Goal: Transaction & Acquisition: Download file/media

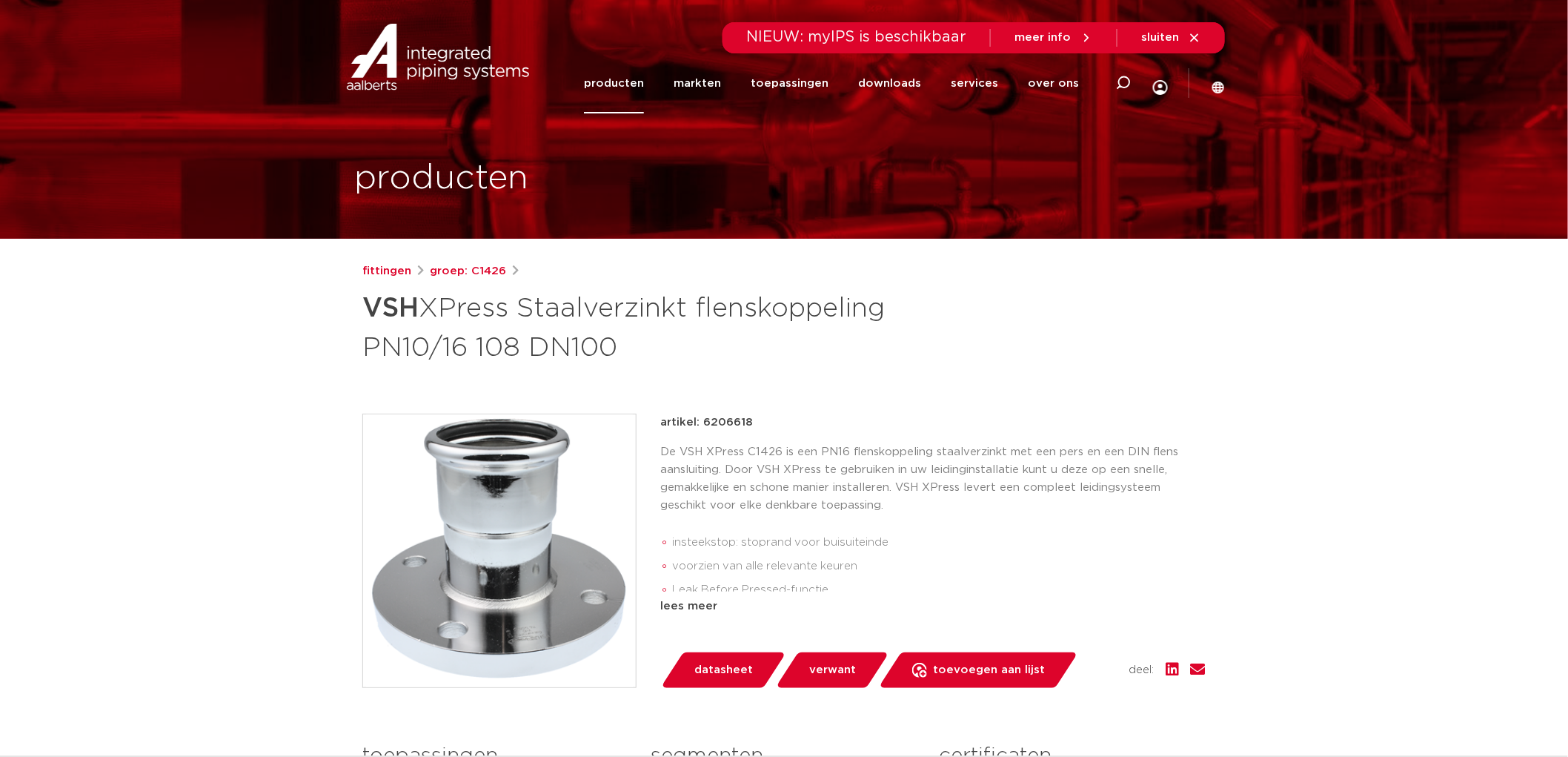
scroll to position [83, 0]
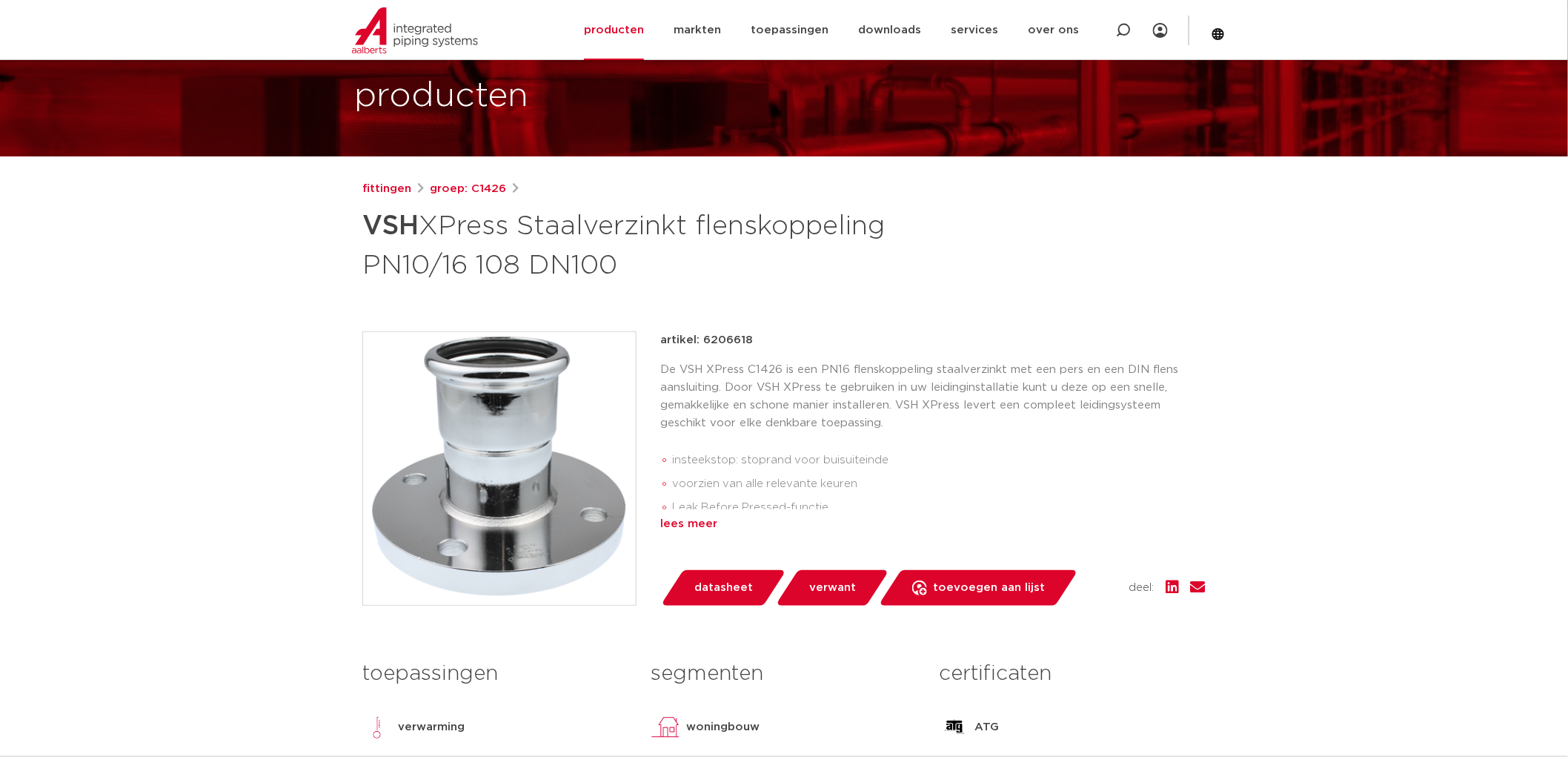
click at [695, 524] on div "lees meer" at bounding box center [933, 524] width 546 height 18
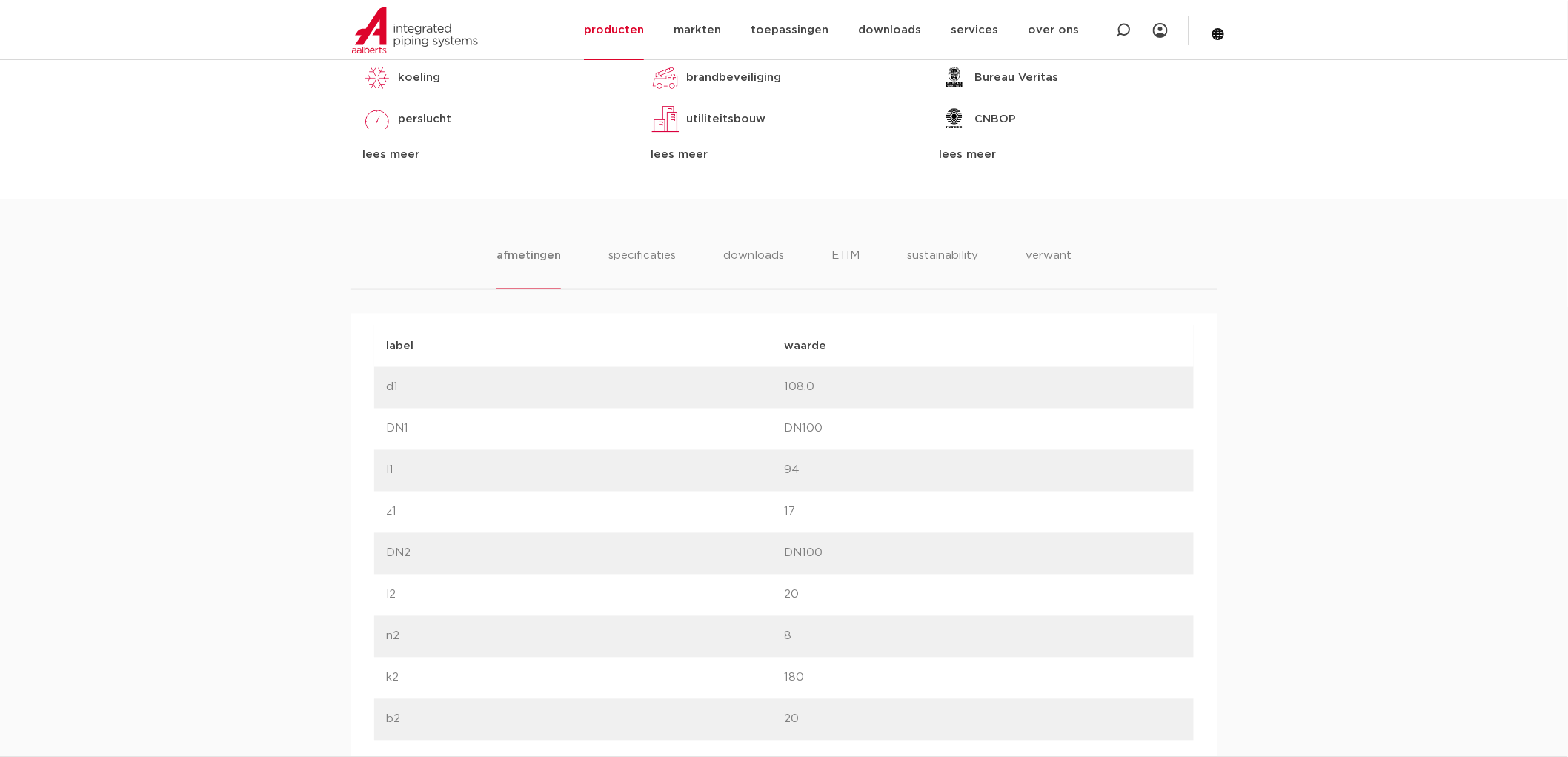
scroll to position [741, 0]
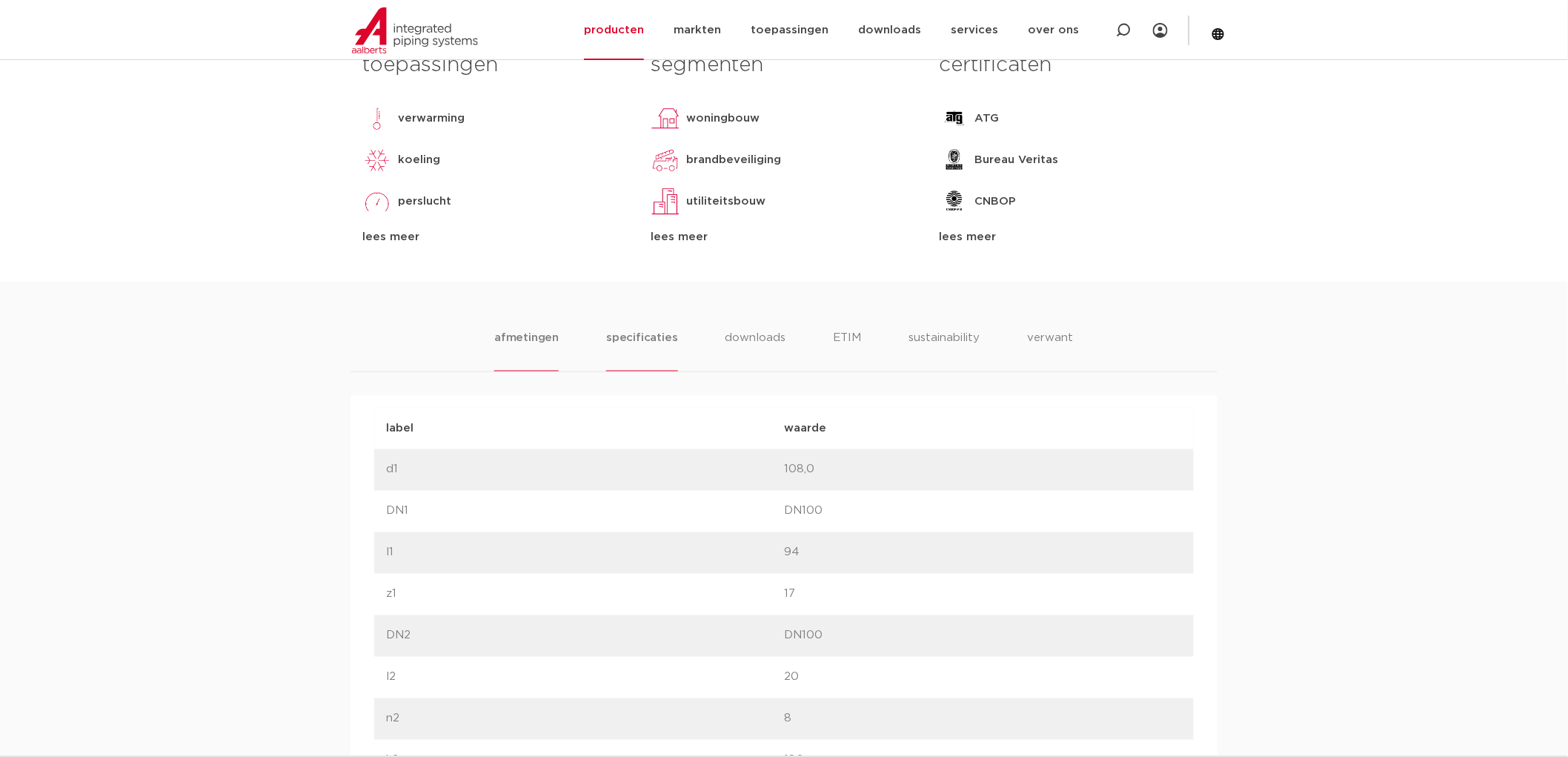
click at [643, 344] on li "specificaties" at bounding box center [641, 350] width 71 height 42
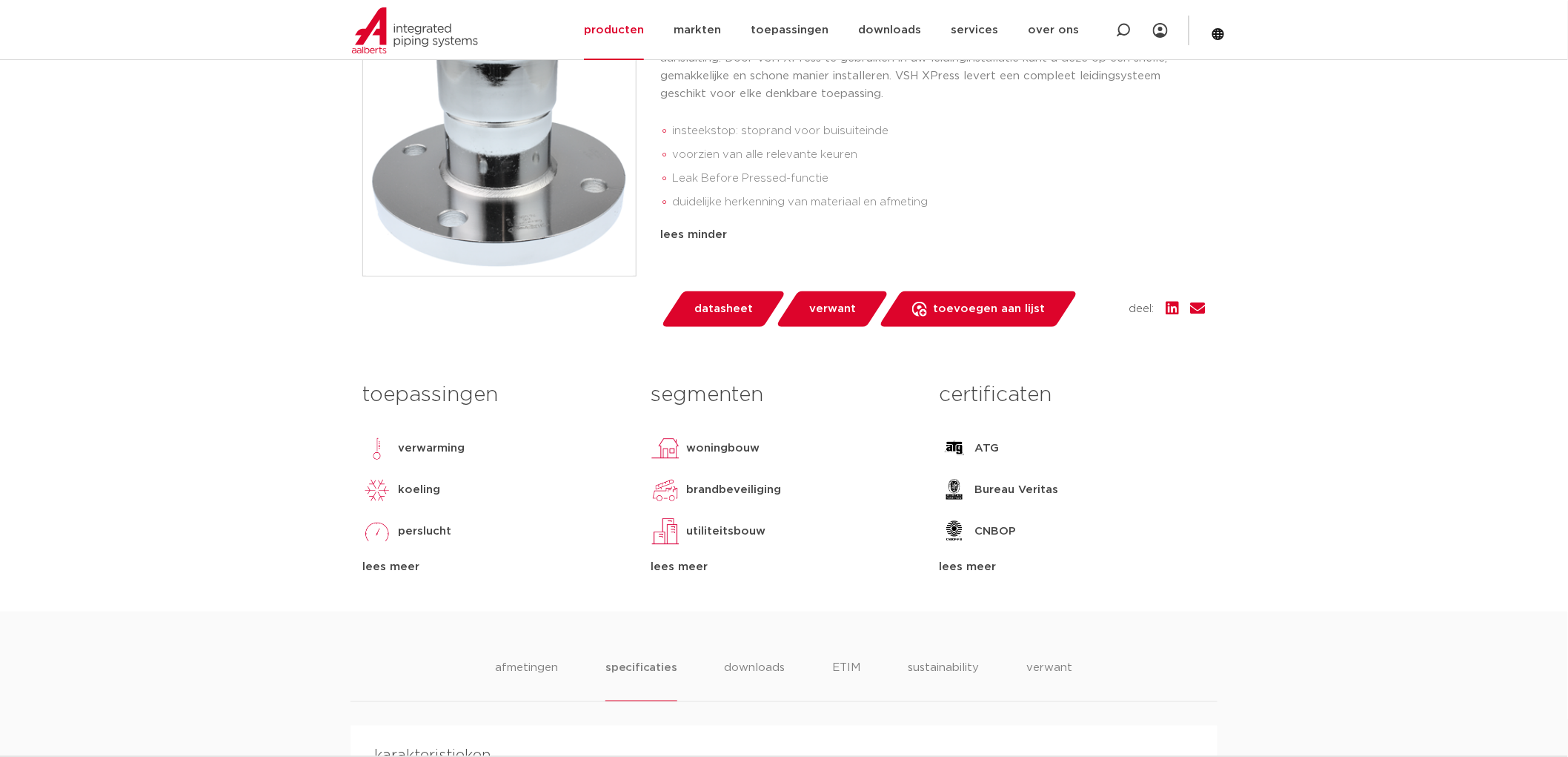
scroll to position [164, 0]
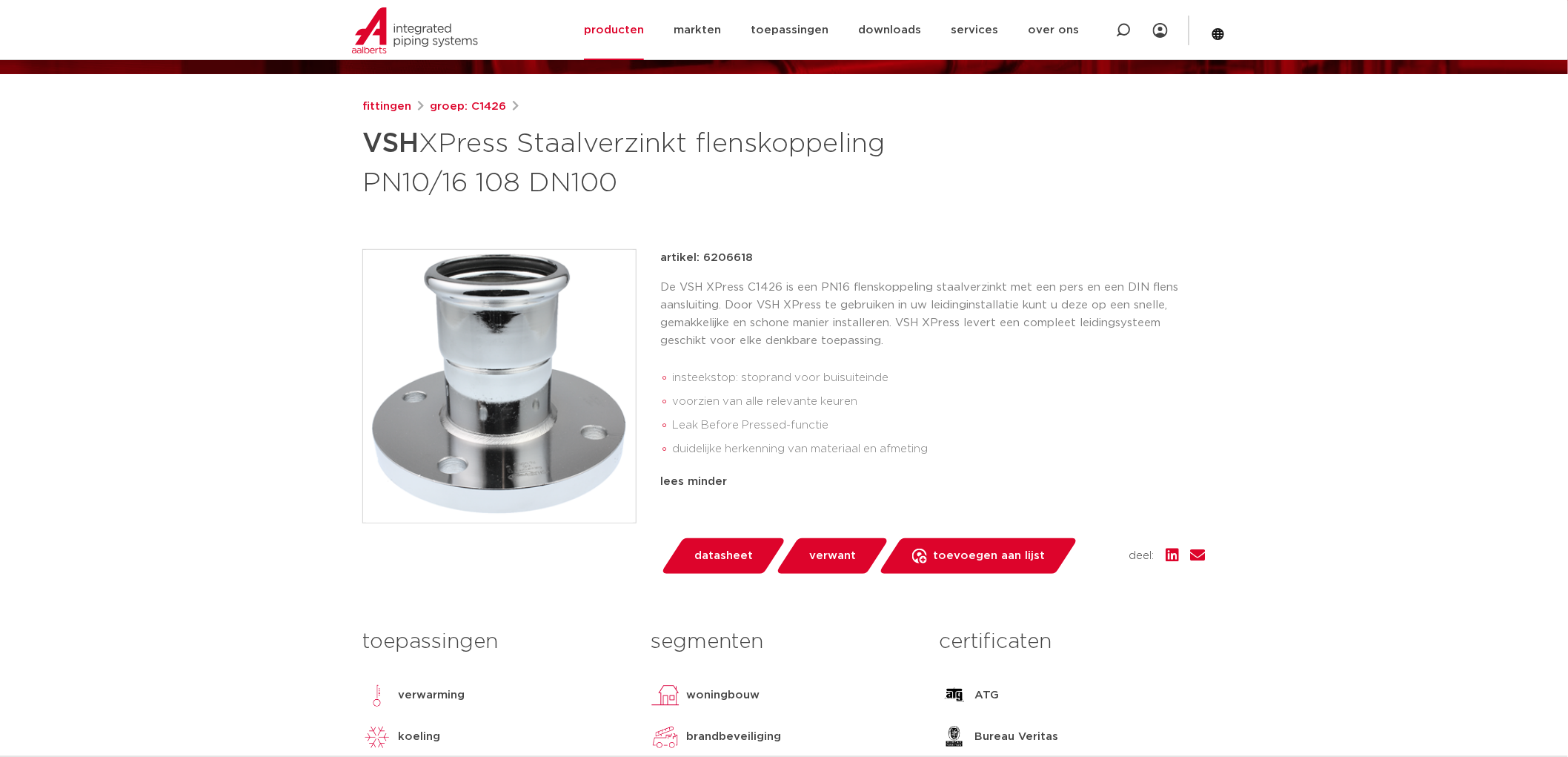
click at [884, 245] on div "fittingen groep: C1426 VSH XPress Staalverzinkt flenskoppeling PN10/16 108 DN100" at bounding box center [784, 478] width 867 height 760
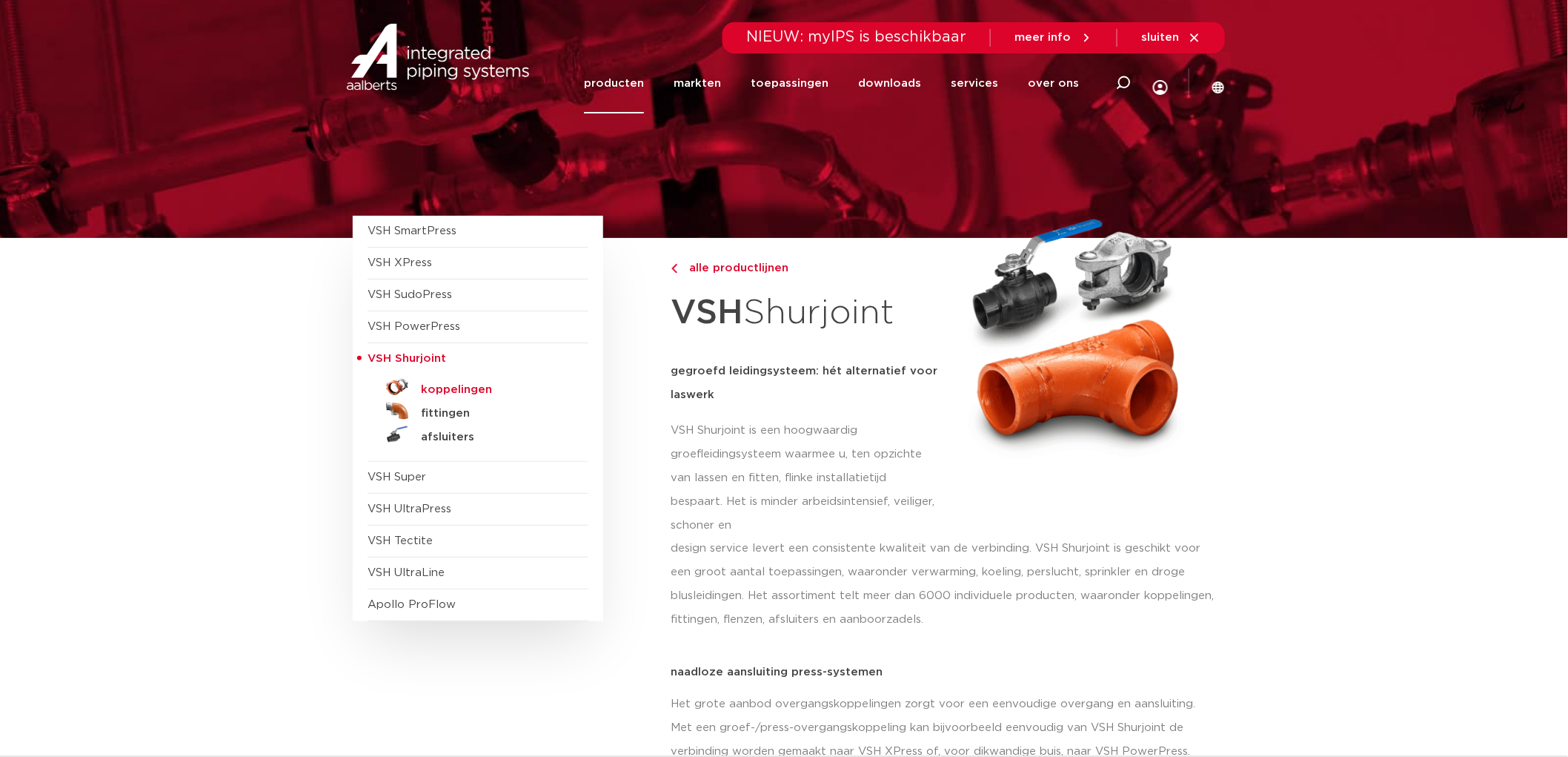
click at [468, 393] on h5 "koppelingen" at bounding box center [494, 390] width 147 height 13
click at [897, 80] on link "downloads" at bounding box center [889, 83] width 63 height 60
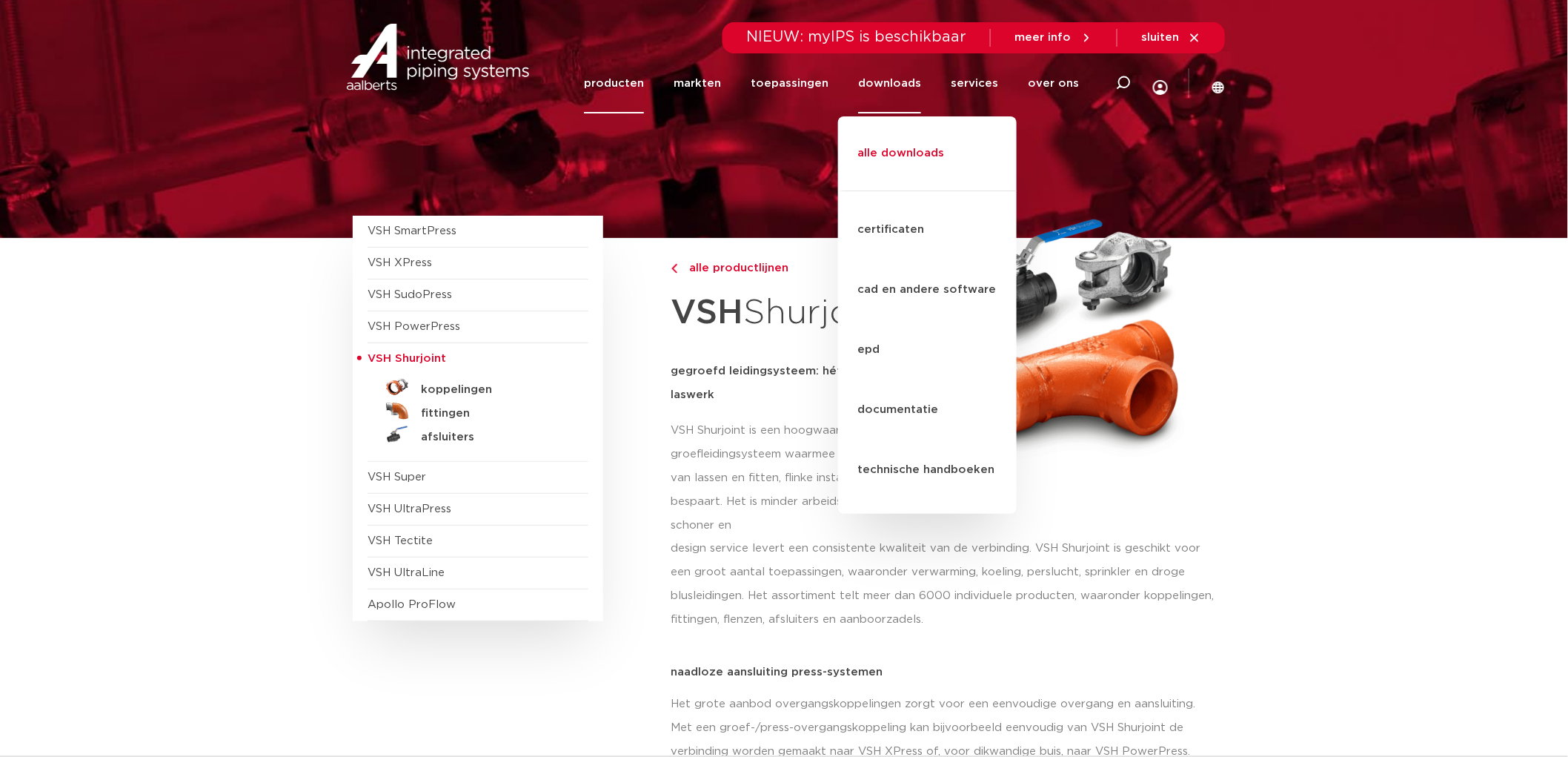
click at [905, 140] on link "alle downloads" at bounding box center [927, 161] width 179 height 60
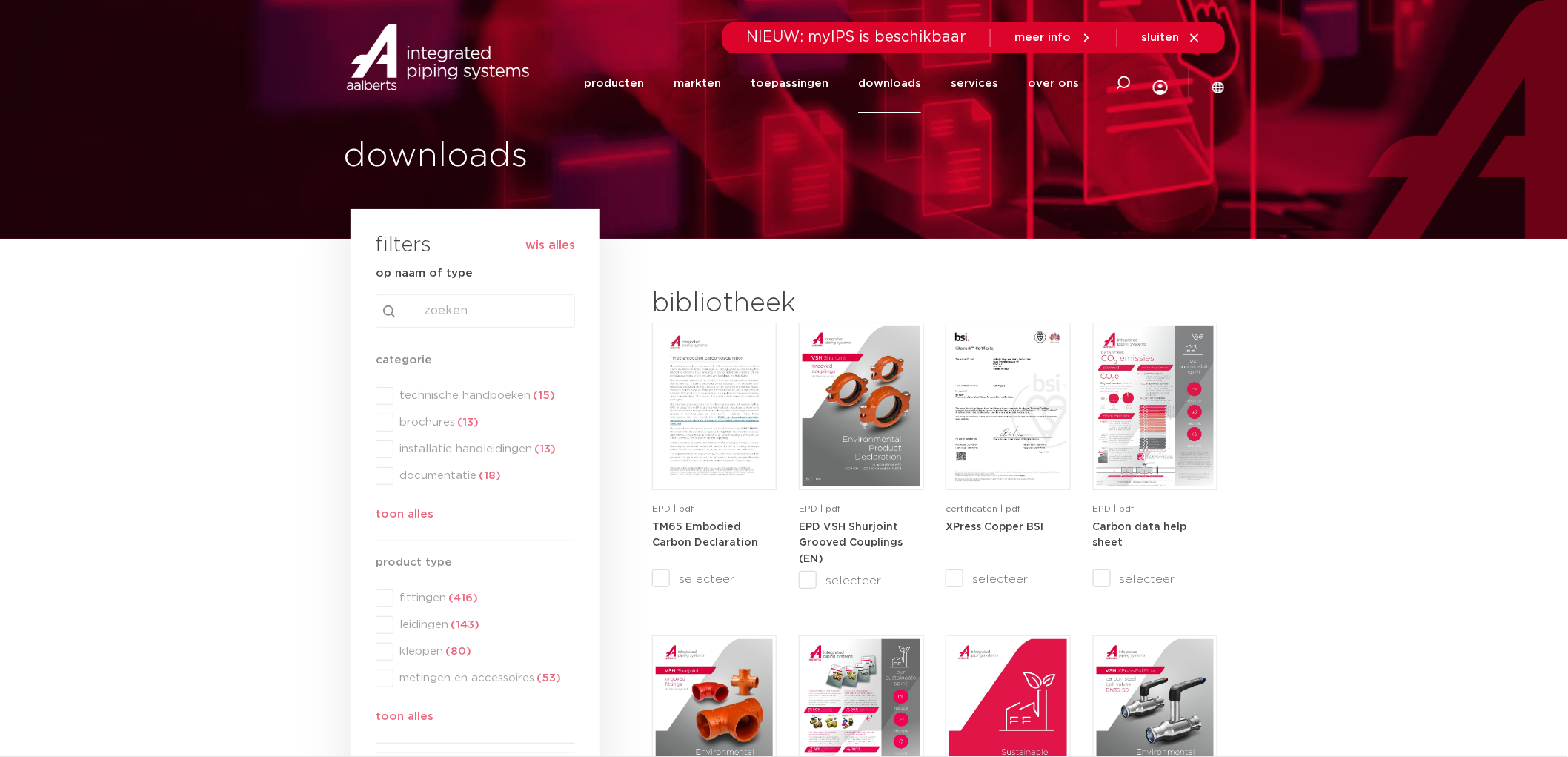
click at [384, 396] on div "categorie categorie technische handboeken (15) brochures (13) installatie handl…" at bounding box center [475, 440] width 199 height 178
click at [484, 391] on span "technische handboeken (15)" at bounding box center [484, 396] width 182 height 15
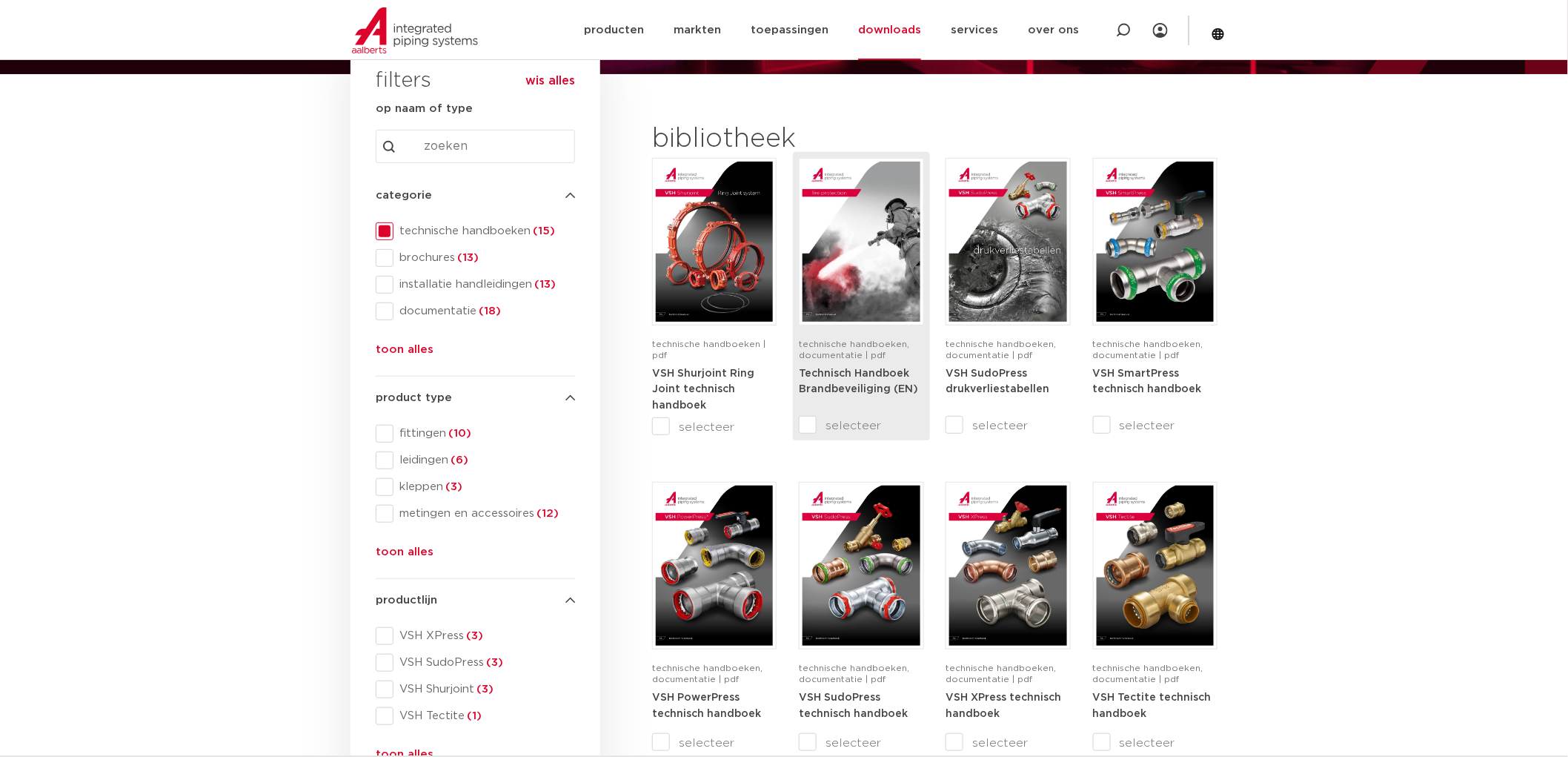
scroll to position [247, 0]
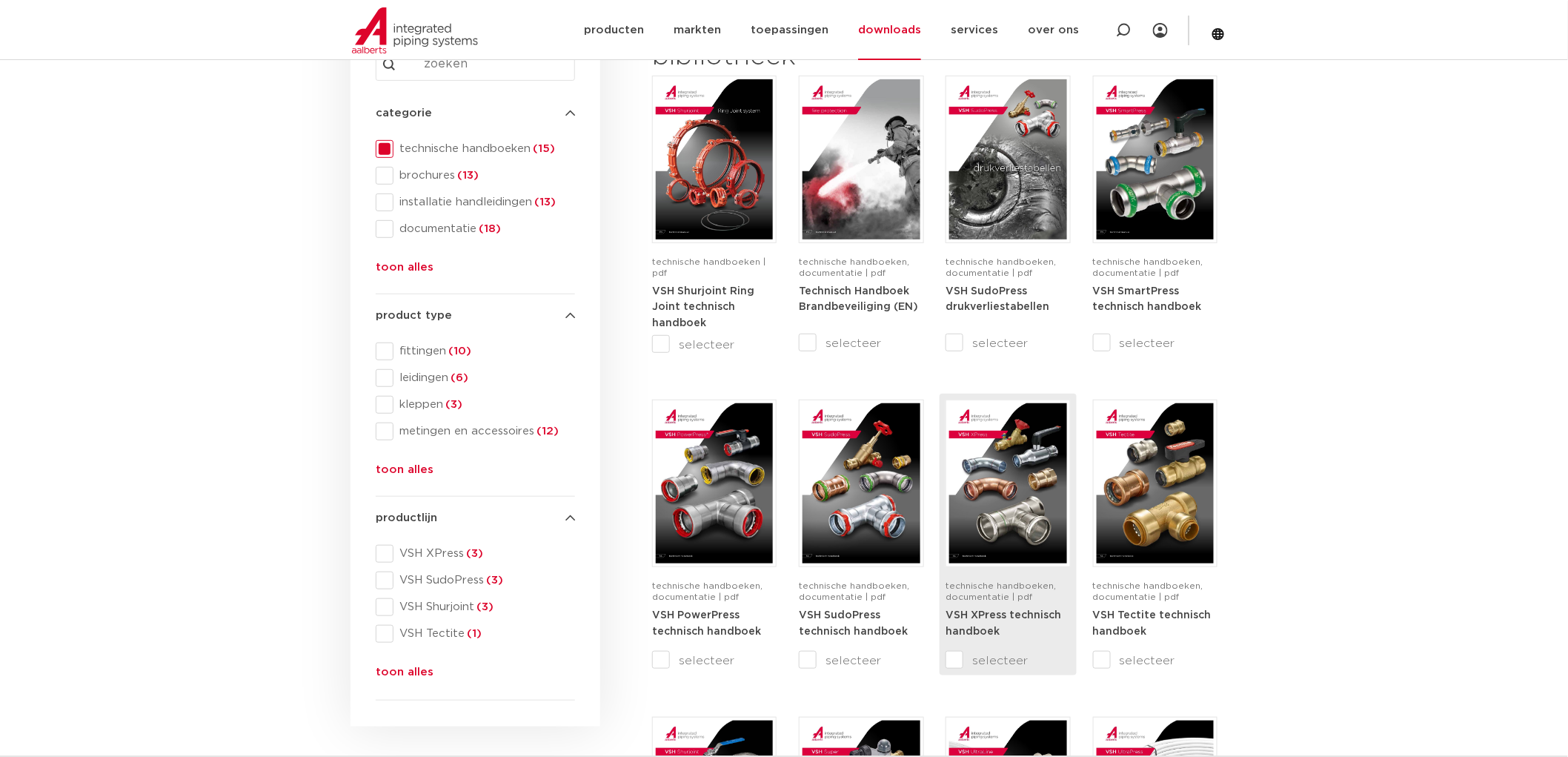
click at [1003, 599] on span "technische handboeken, documentatie | pdf" at bounding box center [1001, 591] width 111 height 20
click at [955, 656] on input "selecteer" at bounding box center [976, 660] width 62 height 18
checkbox input "true"
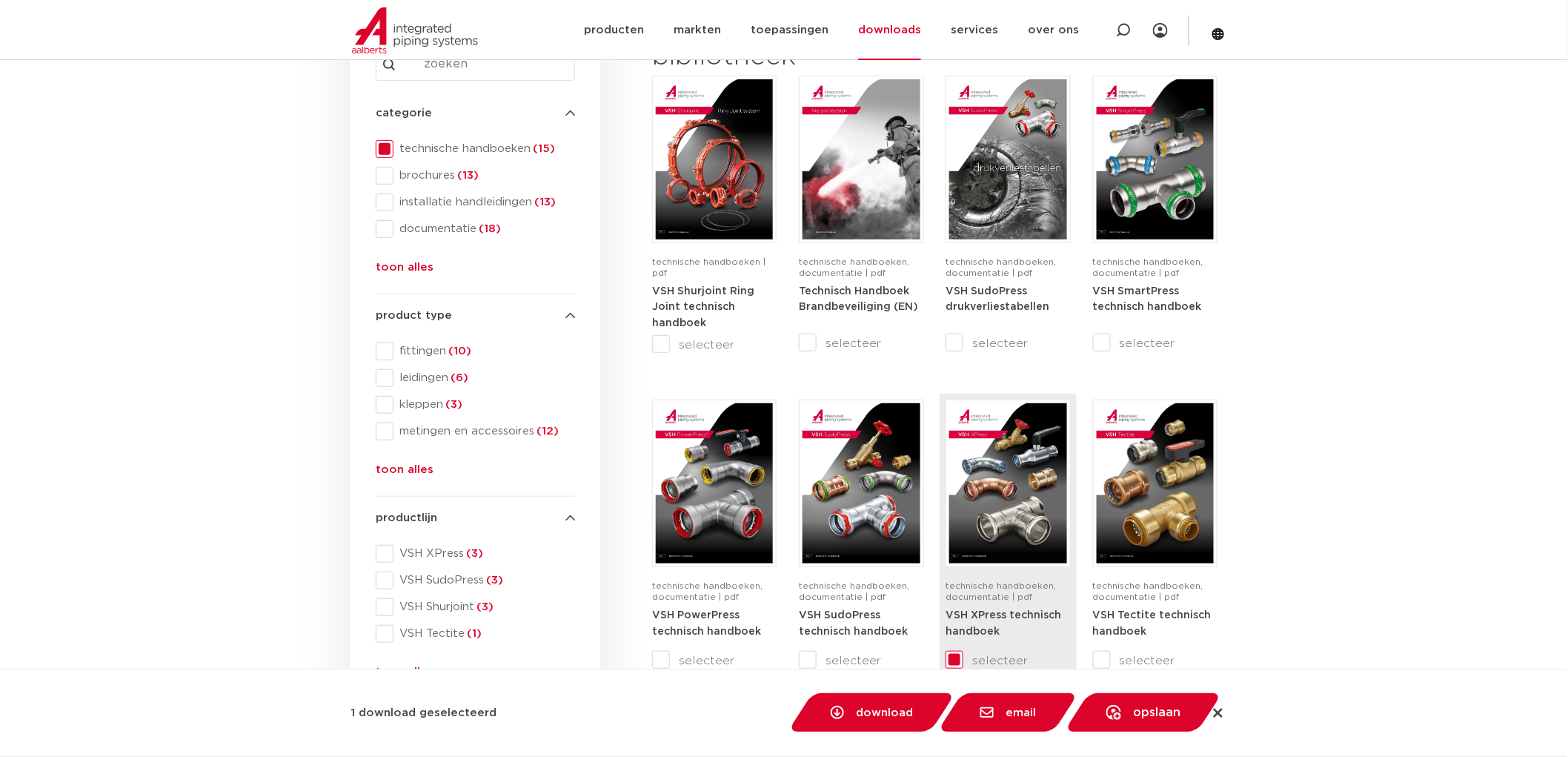
click at [967, 619] on strong "VSH XPress technisch handboek" at bounding box center [1003, 623] width 116 height 26
